Goal: Find specific page/section

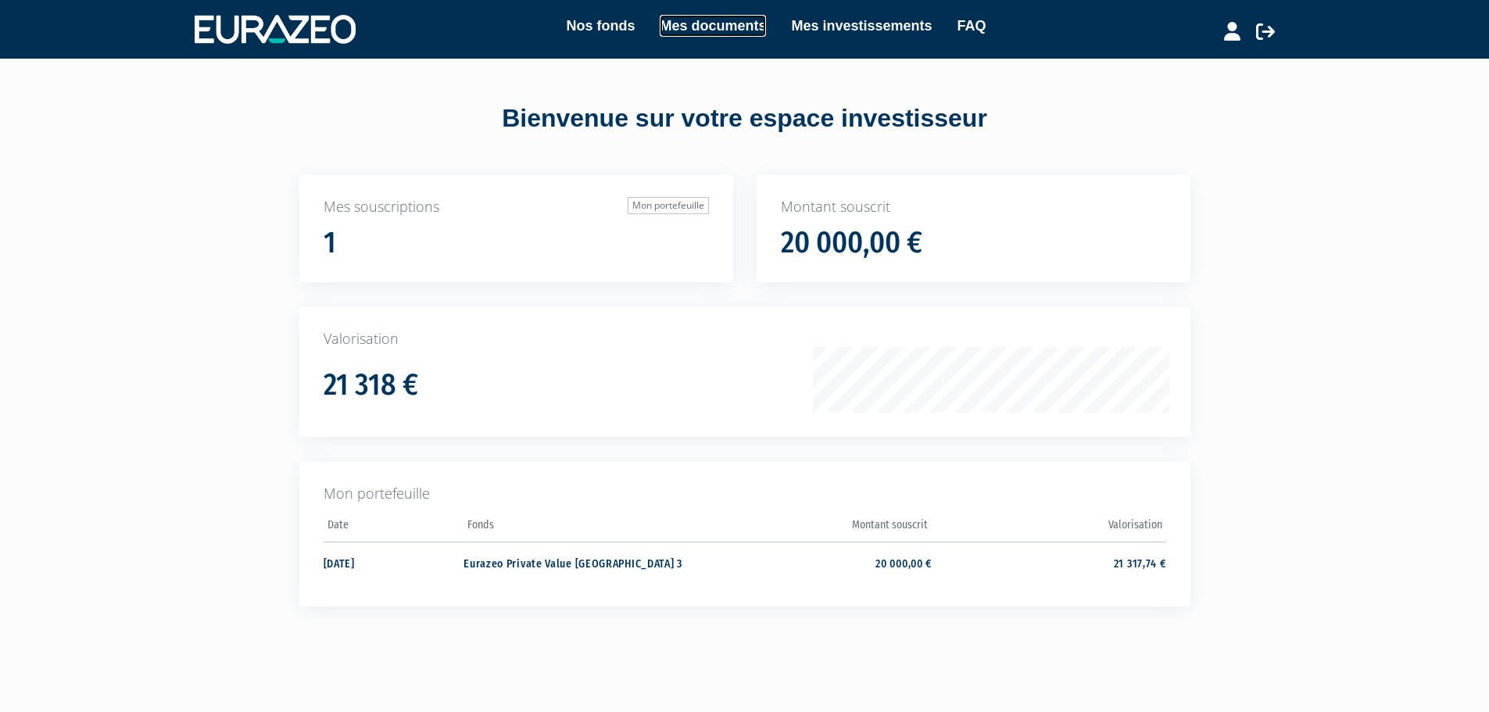
click at [710, 22] on link "Mes documents" at bounding box center [713, 26] width 106 height 22
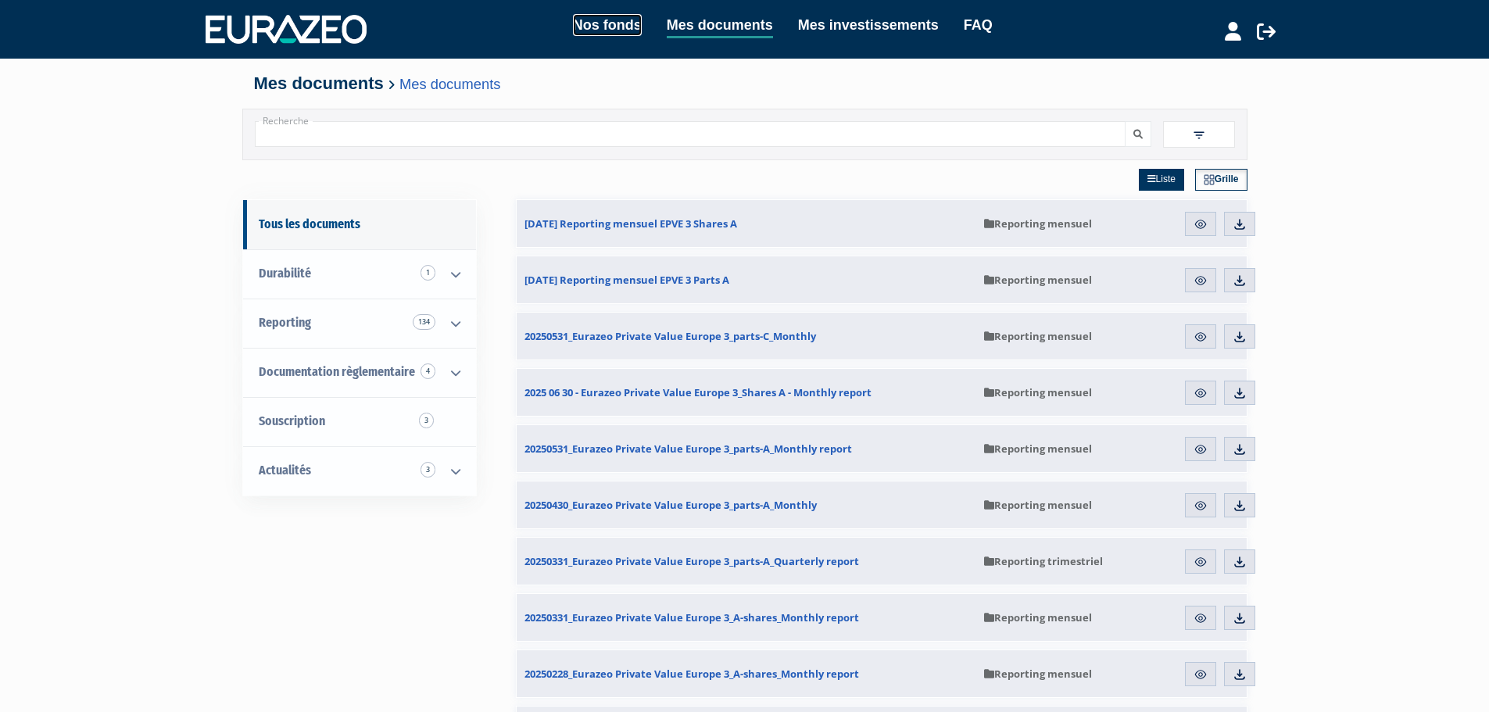
click at [609, 26] on link "Nos fonds" at bounding box center [607, 25] width 69 height 22
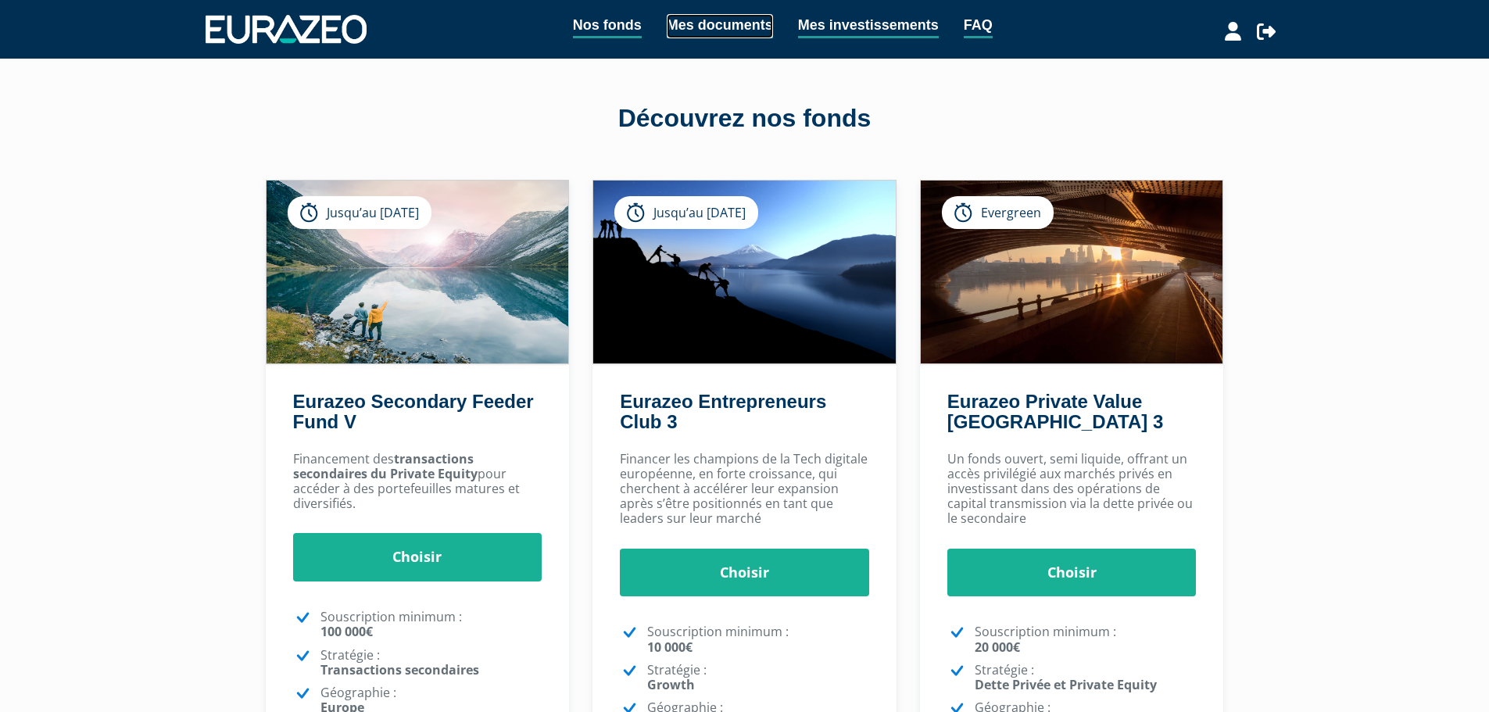
click at [739, 25] on link "Mes documents" at bounding box center [720, 26] width 106 height 24
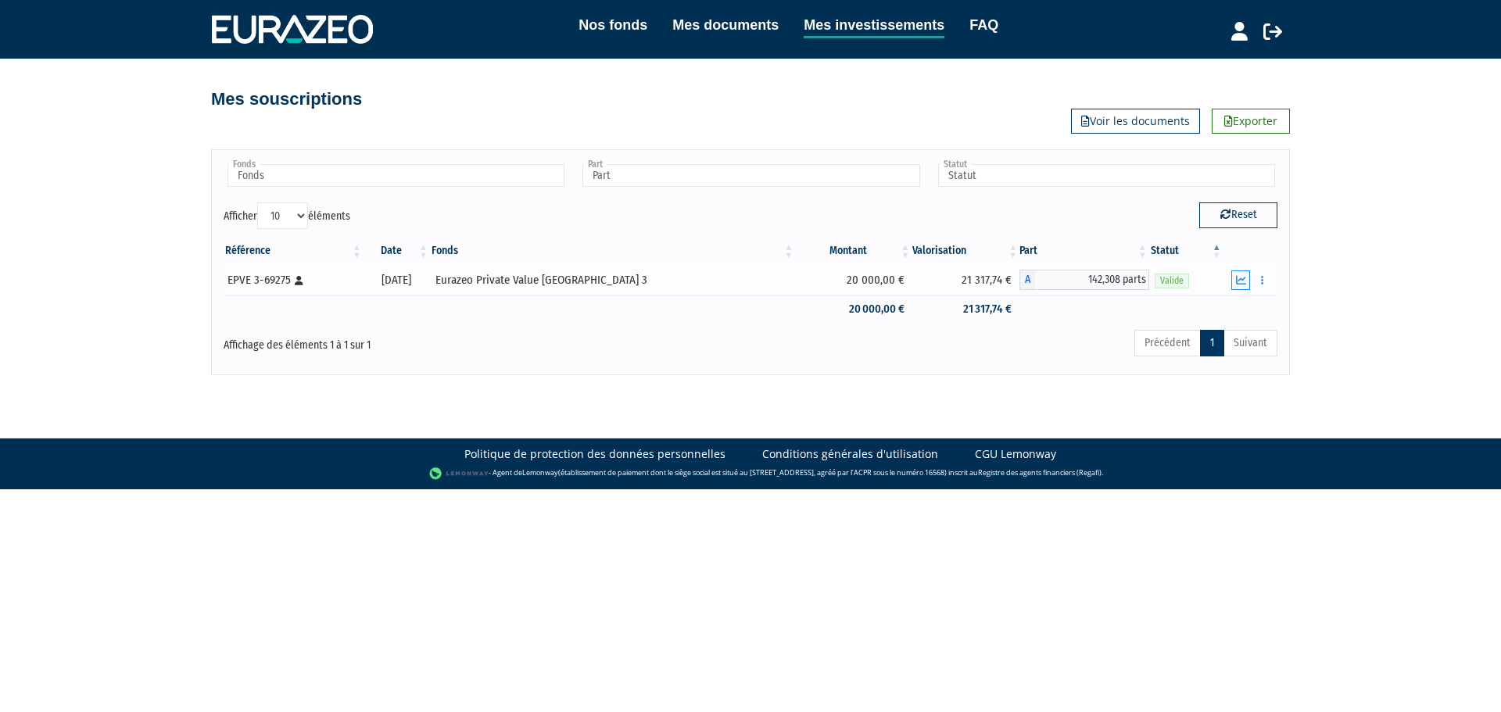
click at [1241, 280] on icon "button" at bounding box center [1241, 280] width 10 height 10
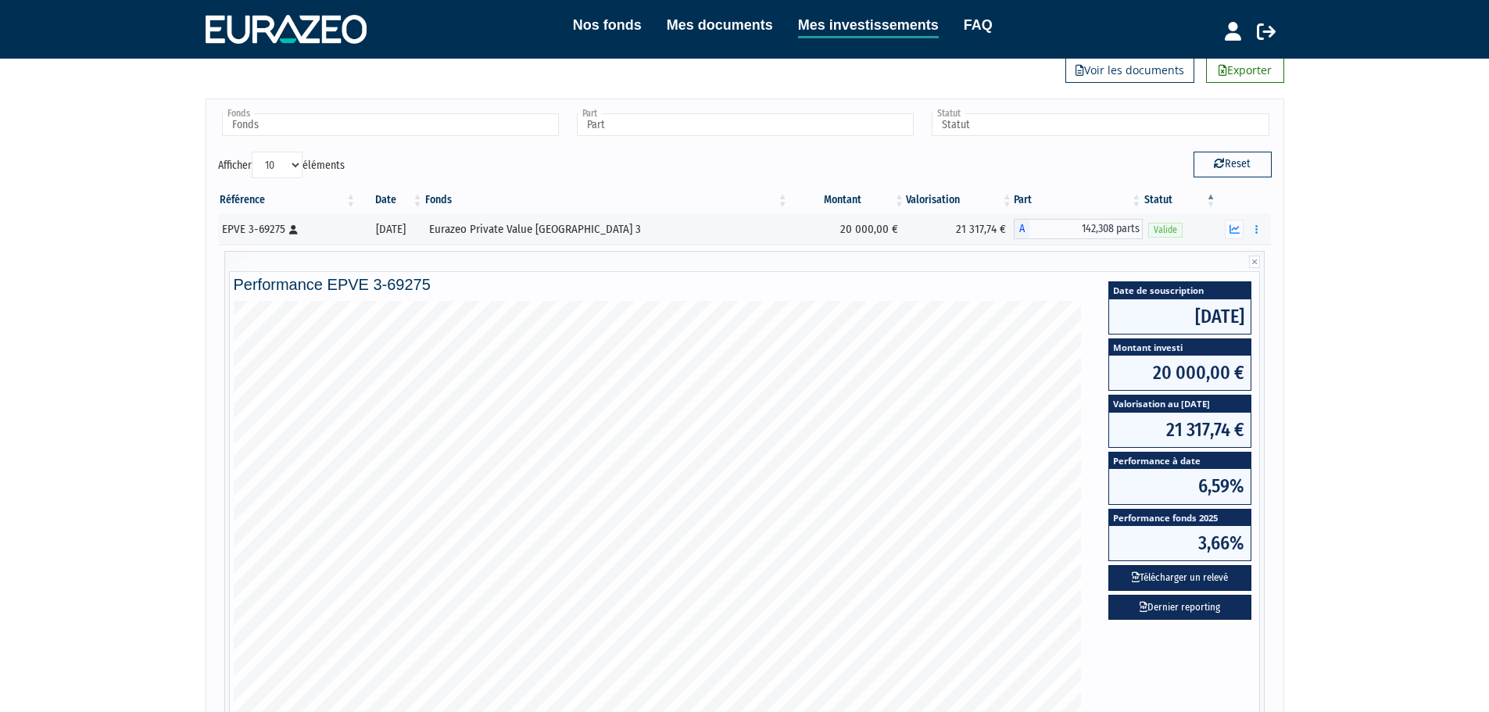
scroll to position [78, 0]
